Goal: Information Seeking & Learning: Learn about a topic

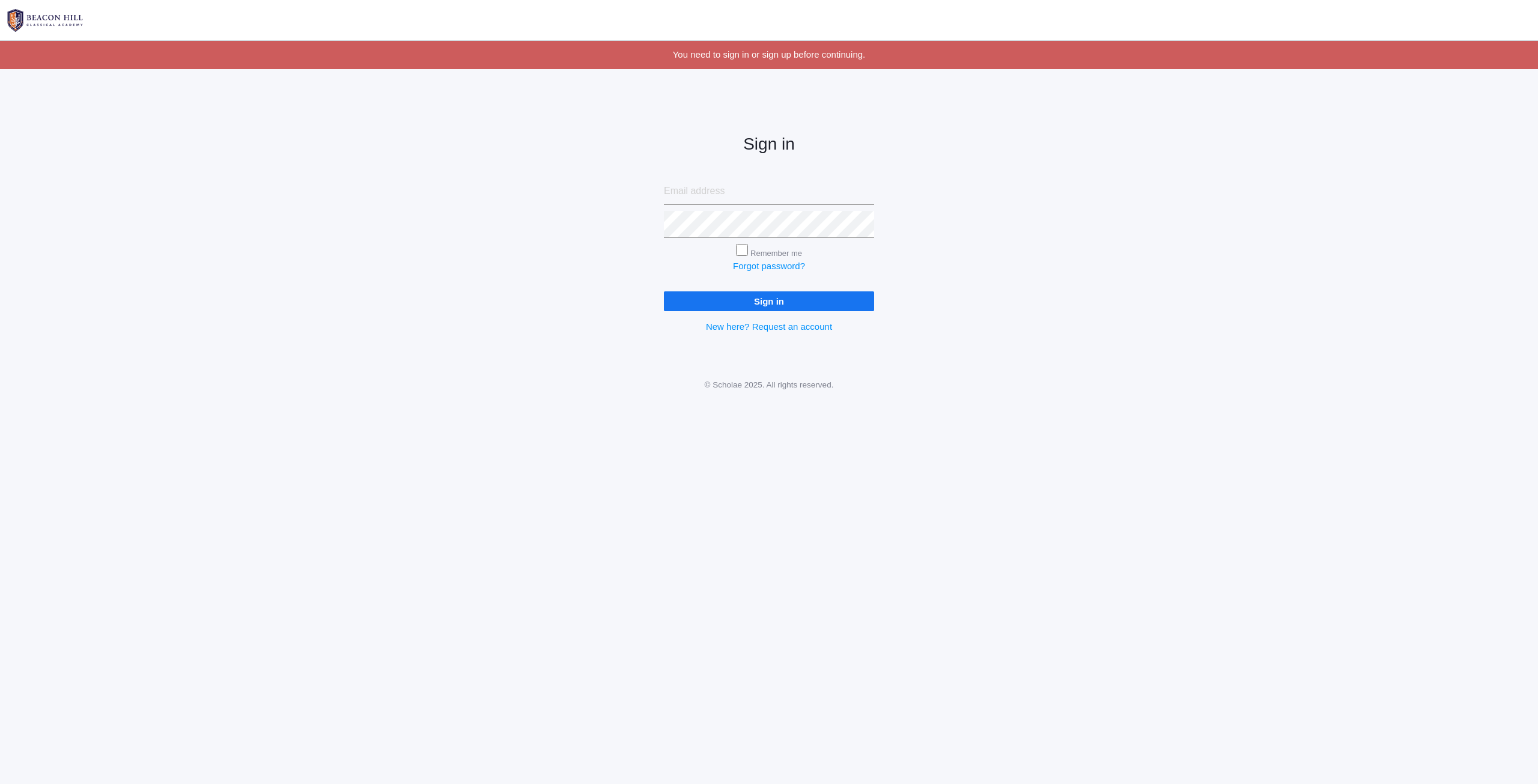
type input "[EMAIL_ADDRESS][DOMAIN_NAME]"
click at [856, 309] on input "Sign in" at bounding box center [769, 301] width 210 height 20
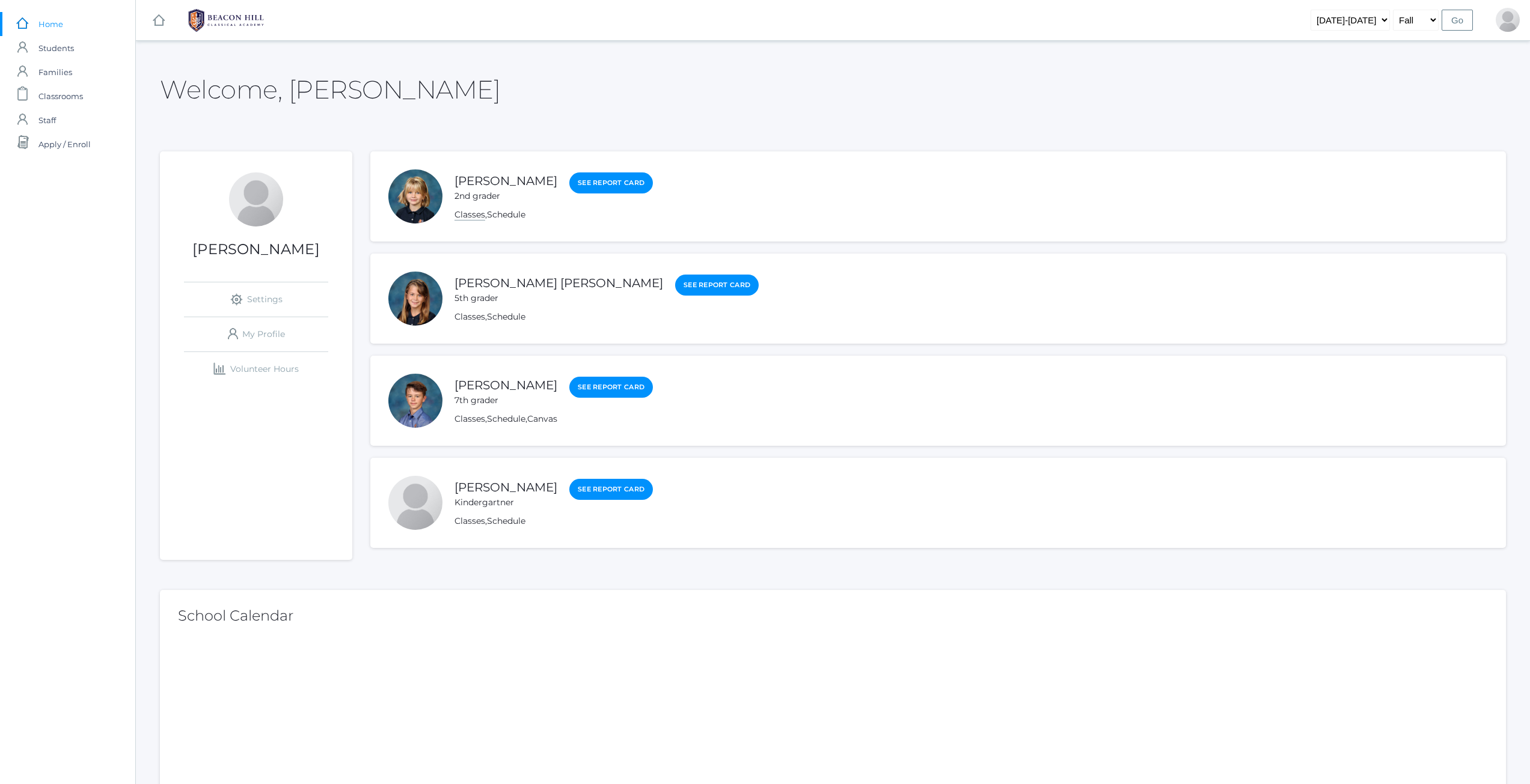
click at [478, 210] on link "Classes" at bounding box center [470, 214] width 31 height 12
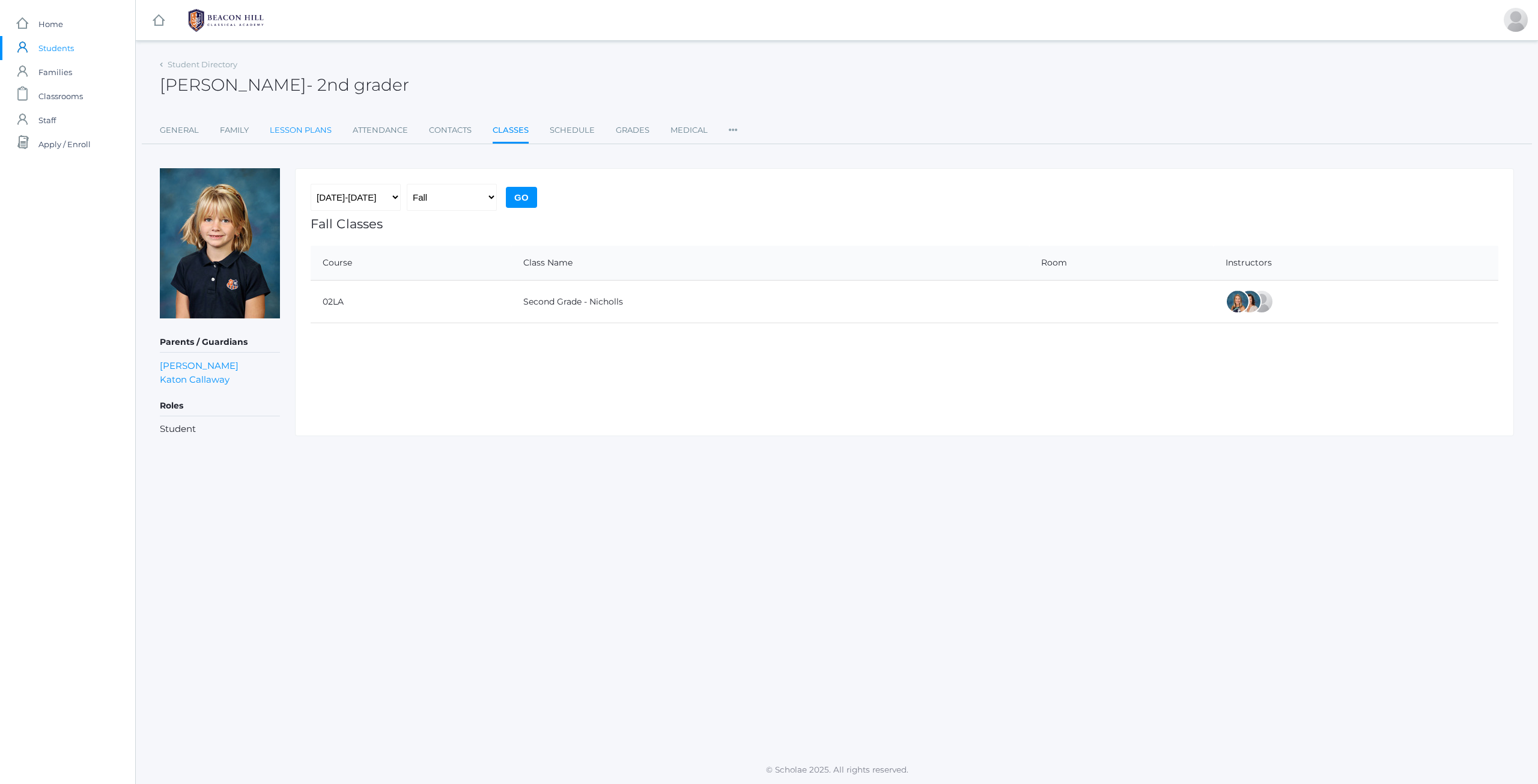
click at [301, 132] on link "Lesson Plans" at bounding box center [301, 131] width 62 height 24
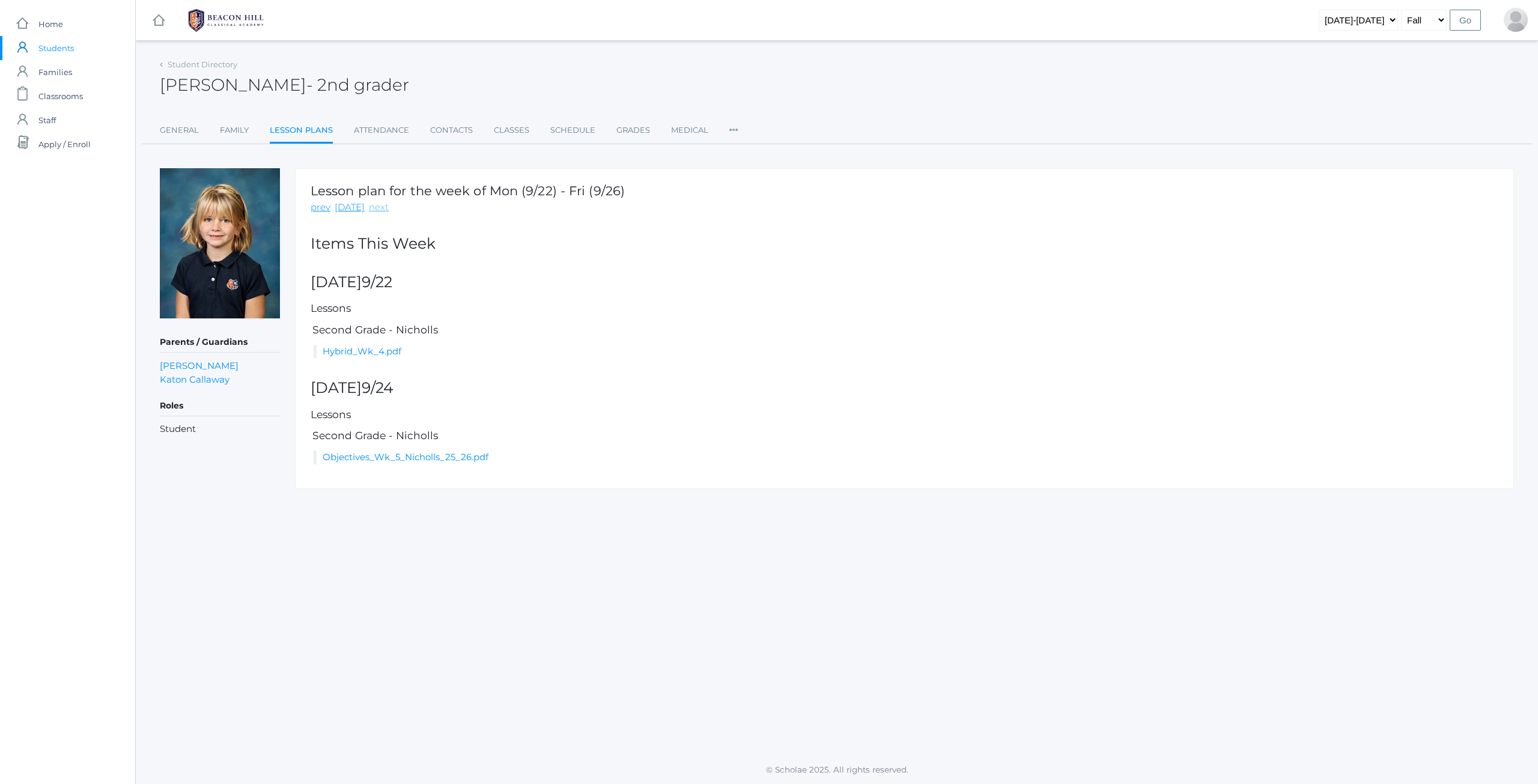
click at [373, 203] on link "next" at bounding box center [379, 207] width 20 height 14
click at [384, 347] on link "Hybrid_Wk_5.pdf" at bounding box center [361, 351] width 78 height 12
click at [251, 126] on ul "General Family Lesson Plans Attendance Contacts Classes Schedule Grades Medical…" at bounding box center [837, 131] width 1355 height 26
click at [235, 130] on link "Family" at bounding box center [235, 131] width 29 height 24
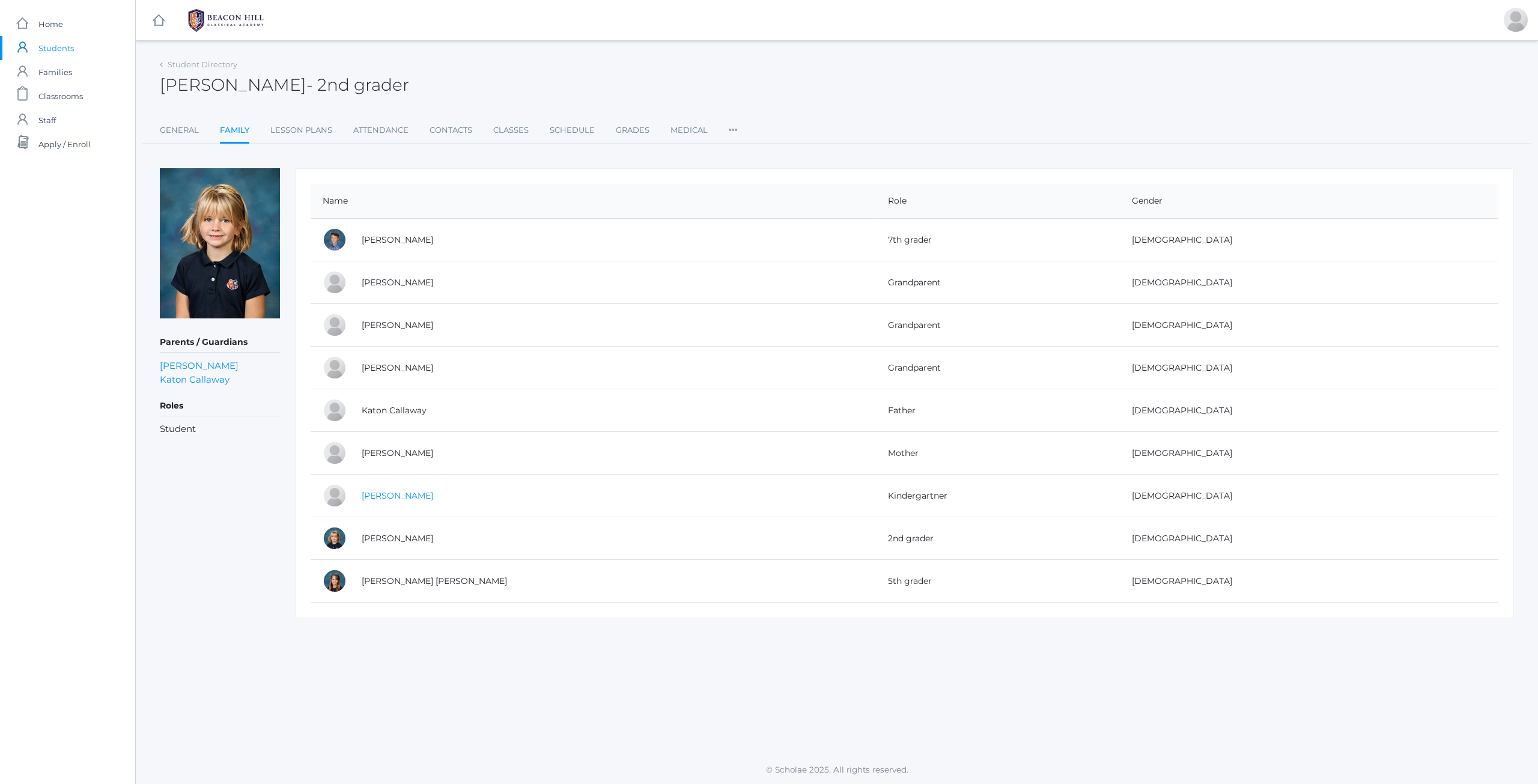
click at [392, 490] on link "Kiel Callaway" at bounding box center [397, 496] width 71 height 11
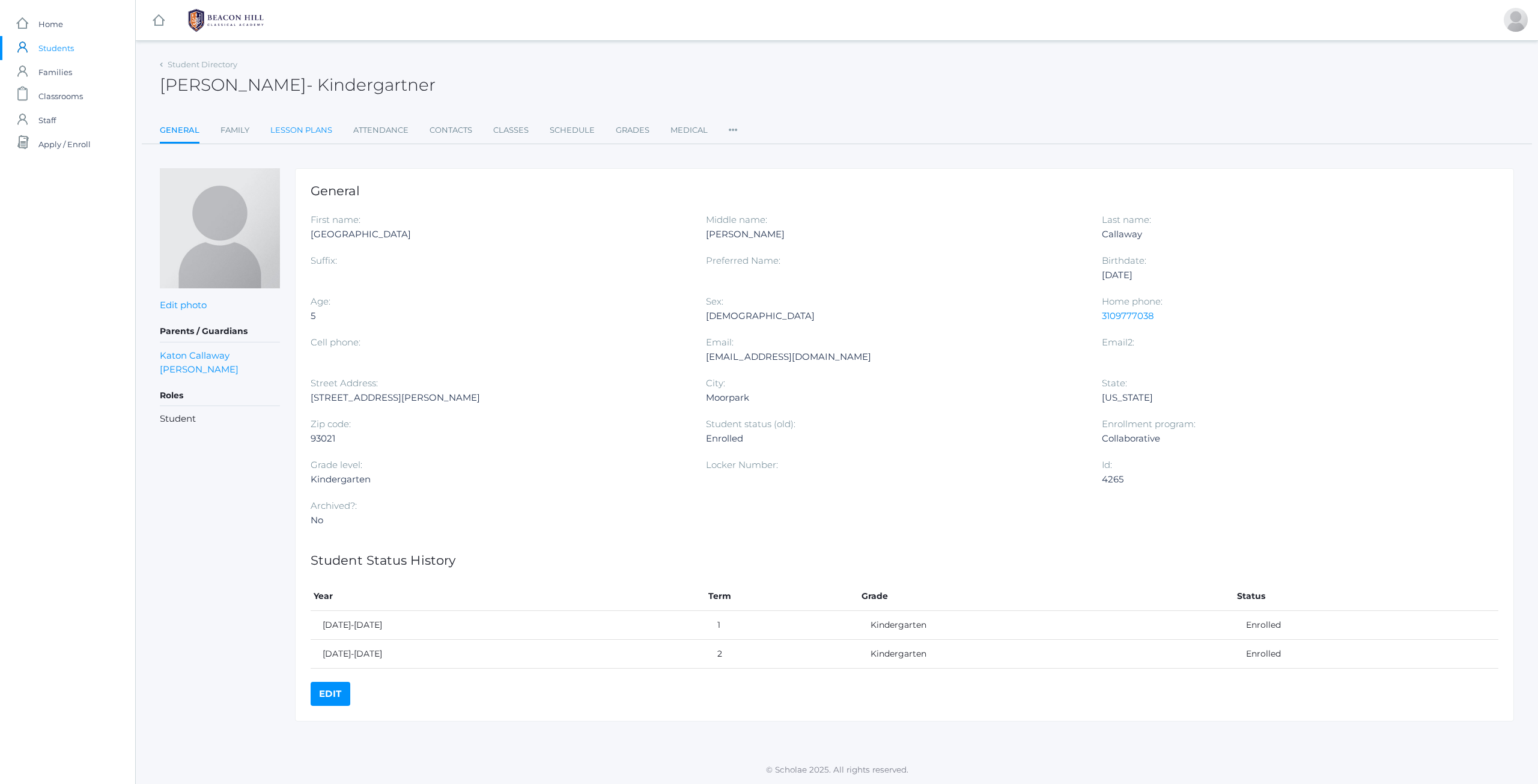
click at [295, 128] on link "Lesson Plans" at bounding box center [301, 131] width 62 height 24
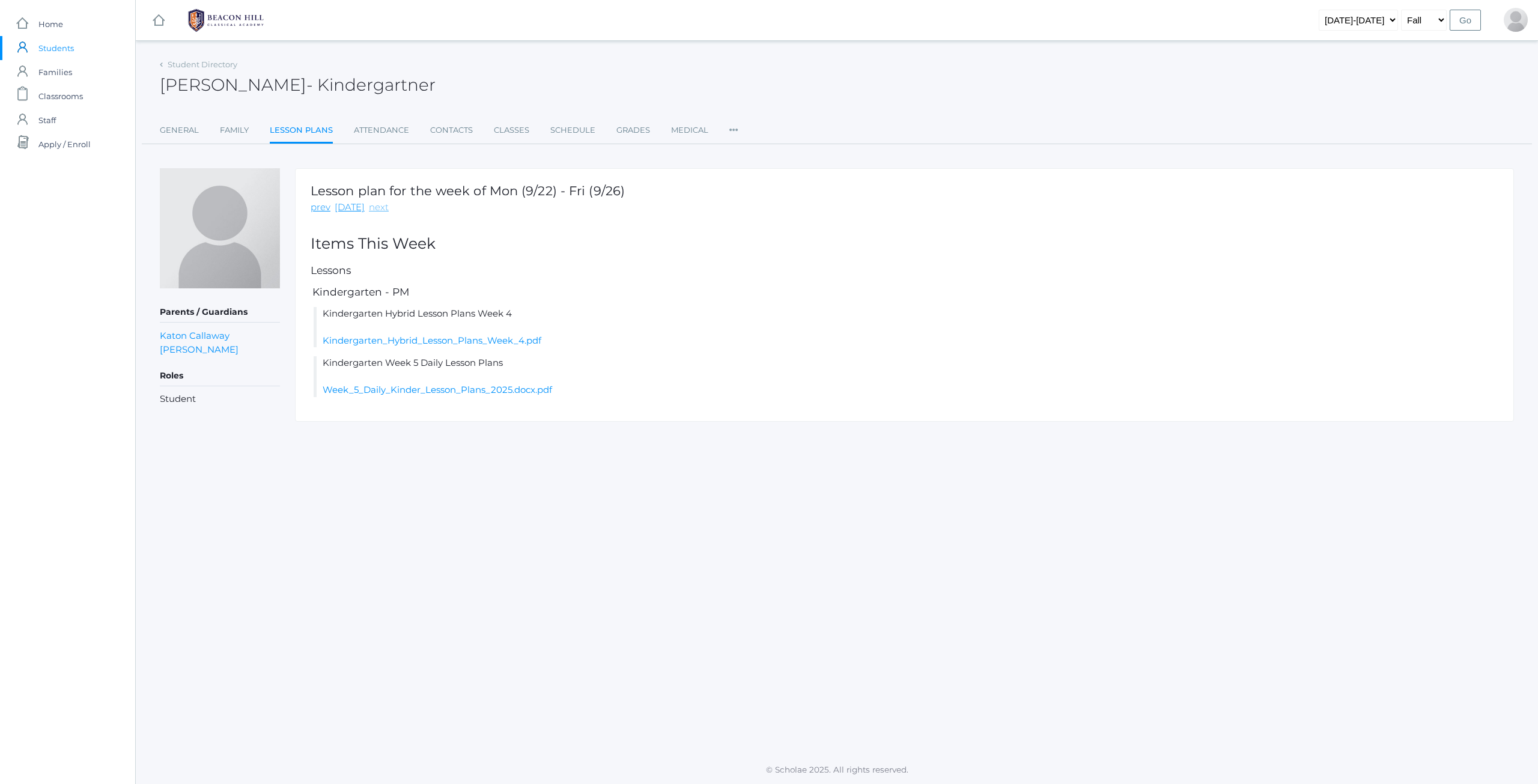
click at [371, 204] on link "next" at bounding box center [379, 207] width 20 height 14
click at [225, 119] on link "Family" at bounding box center [235, 131] width 29 height 24
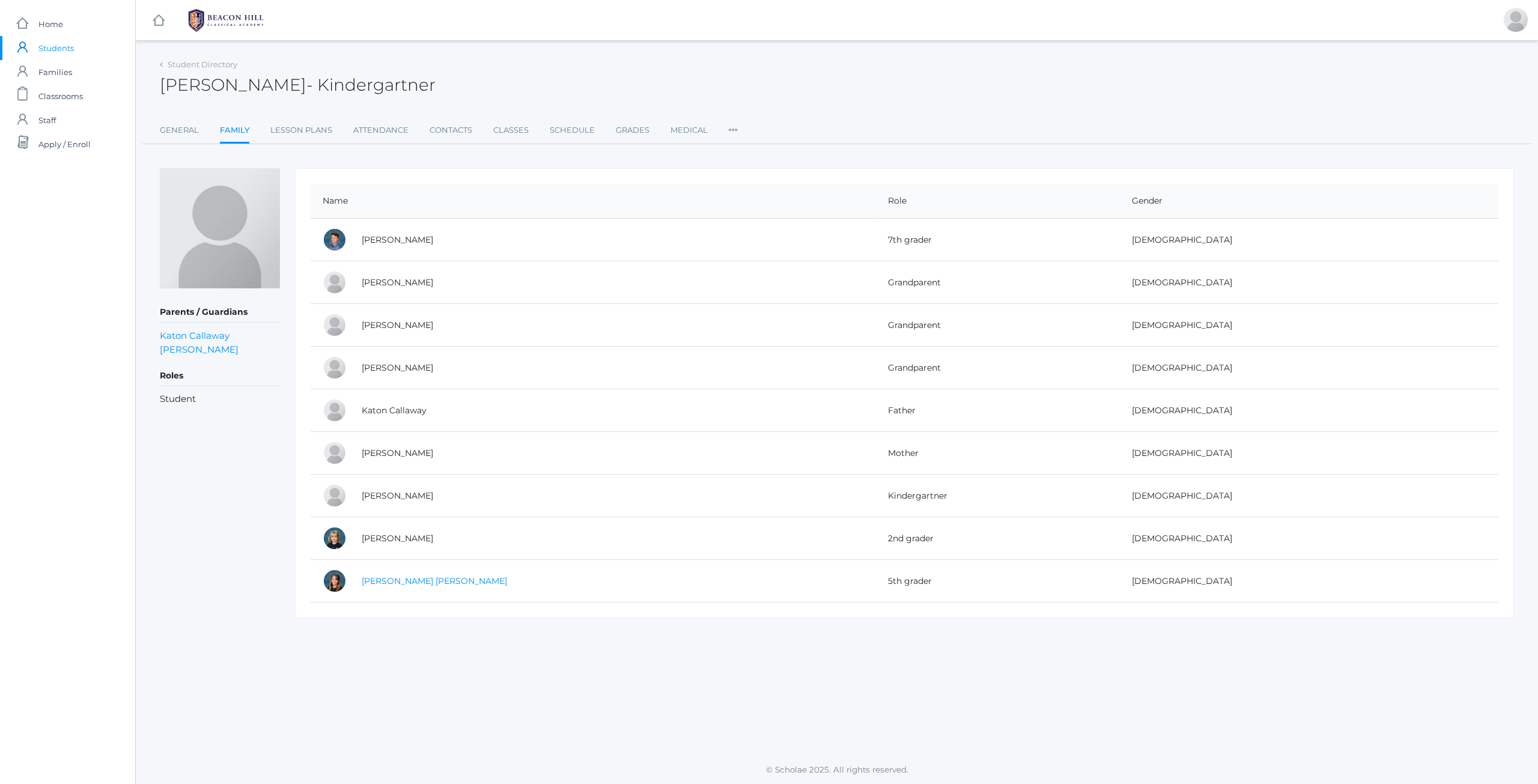
drag, startPoint x: 427, startPoint y: 585, endPoint x: 423, endPoint y: 575, distance: 10.8
click at [426, 585] on link "Kennedy Callaway" at bounding box center [434, 581] width 145 height 11
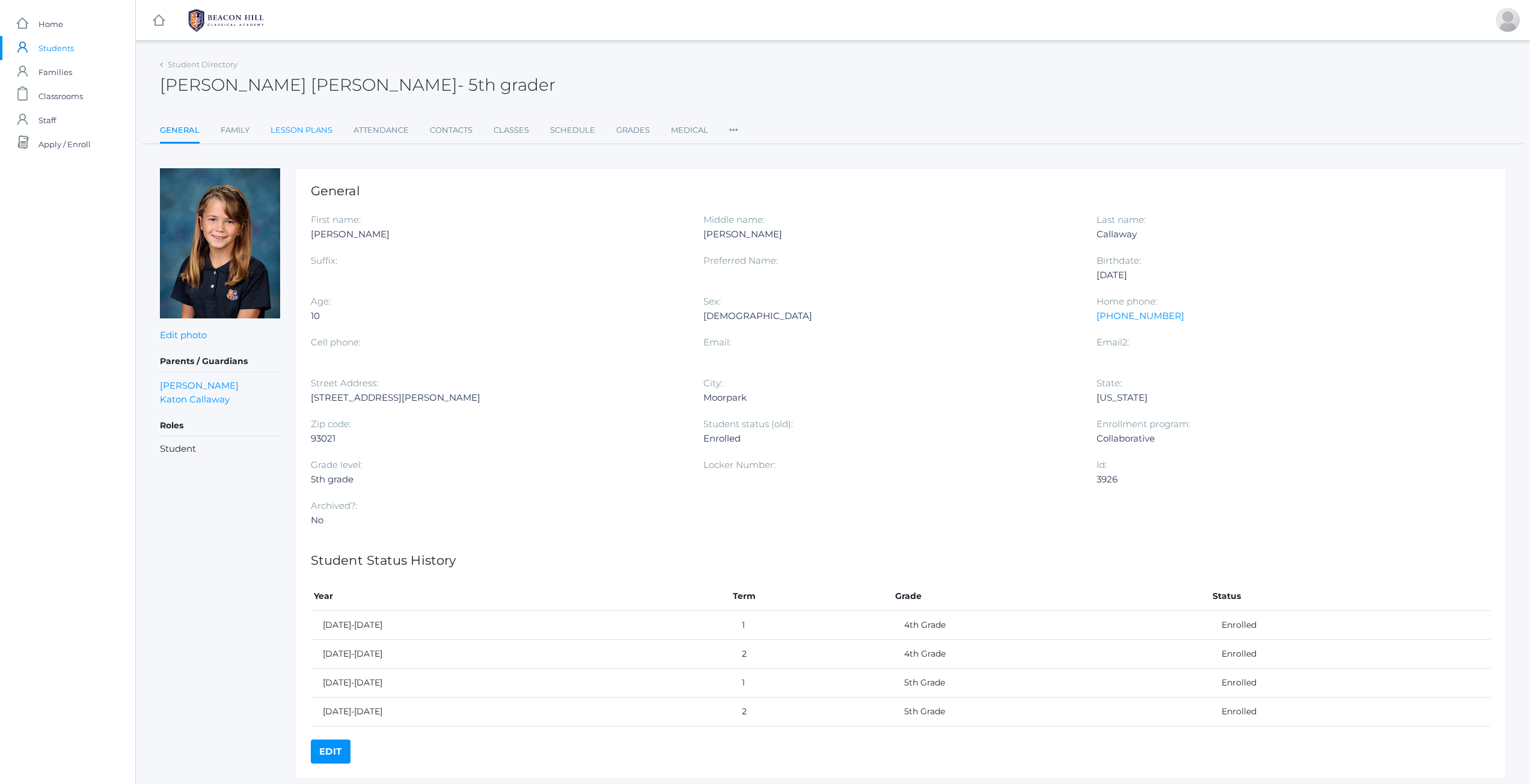
click at [306, 131] on link "Lesson Plans" at bounding box center [301, 131] width 62 height 24
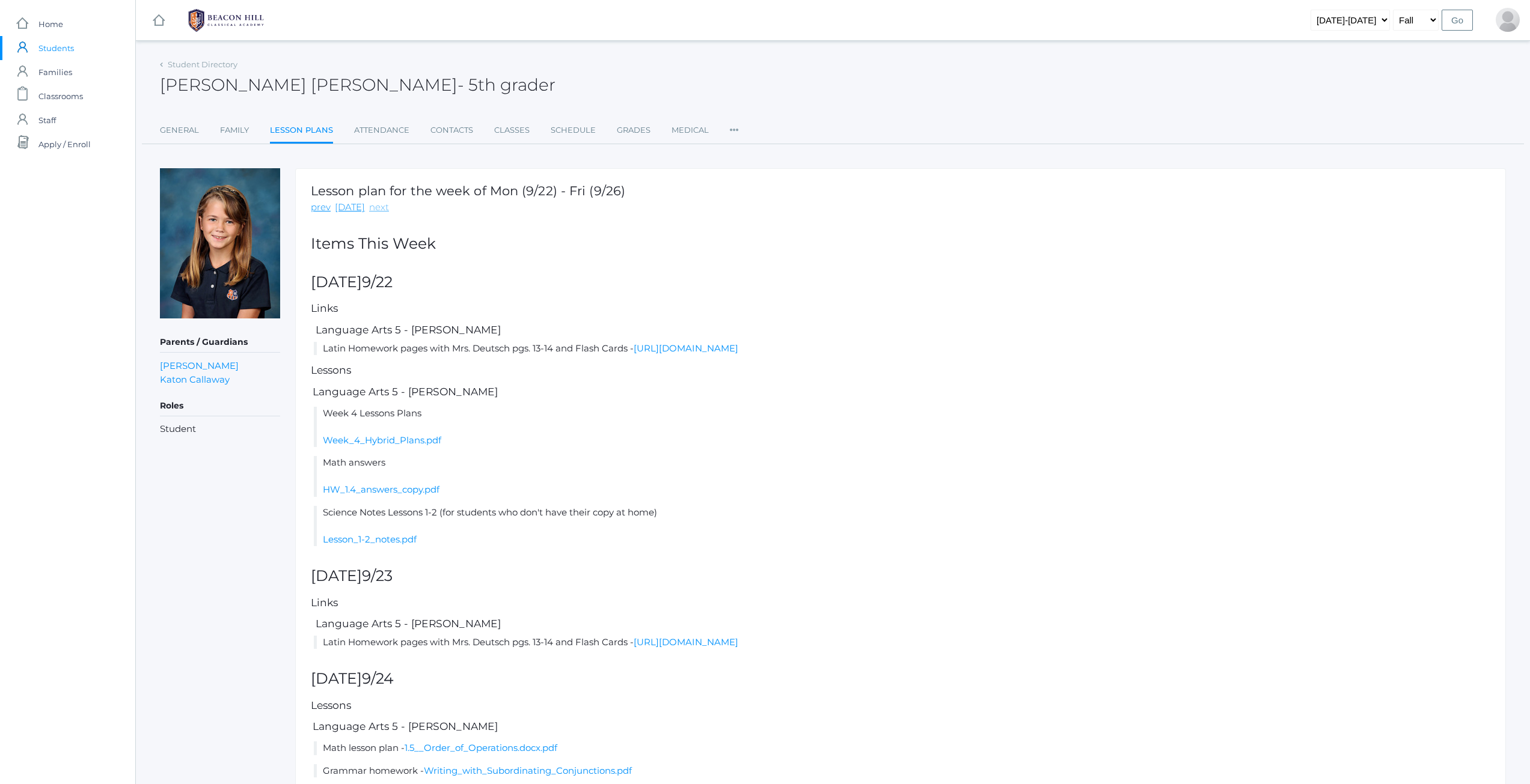
click at [377, 209] on link "next" at bounding box center [379, 207] width 20 height 14
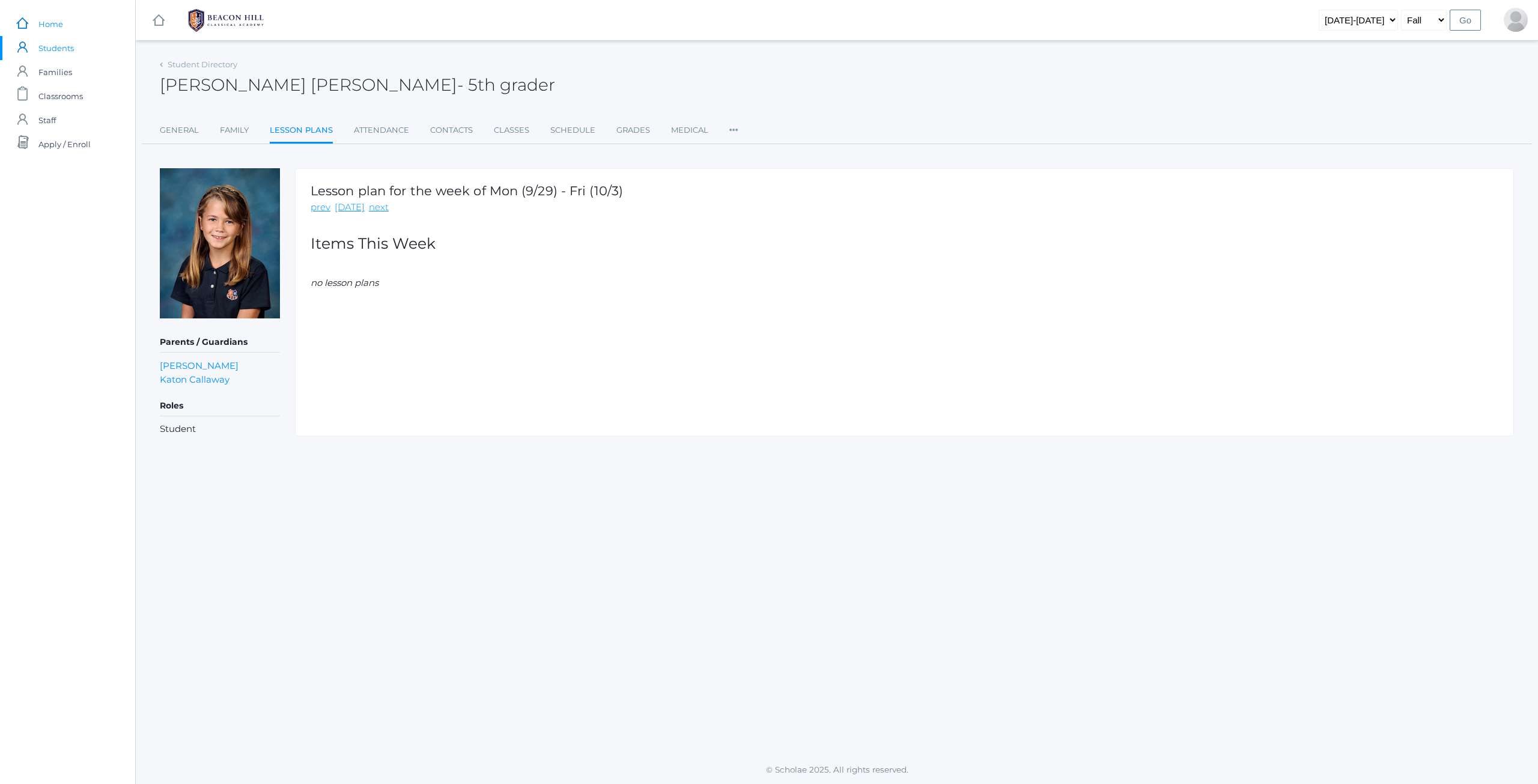
click at [37, 26] on link "icons/ui/navigation/home Created with Sketch. Home" at bounding box center [68, 24] width 135 height 24
